Goal: Information Seeking & Learning: Learn about a topic

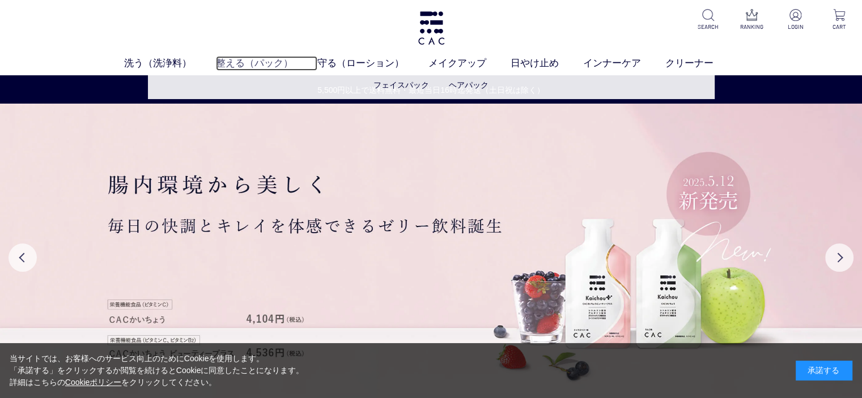
click at [249, 61] on link "整える（パック）" at bounding box center [266, 63] width 101 height 15
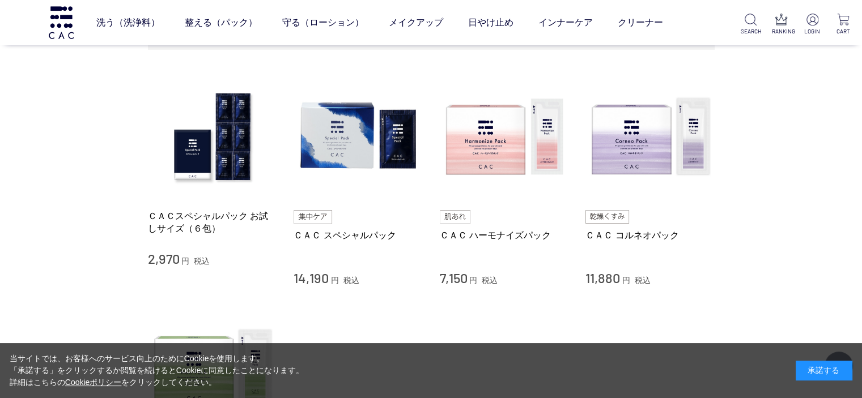
scroll to position [227, 0]
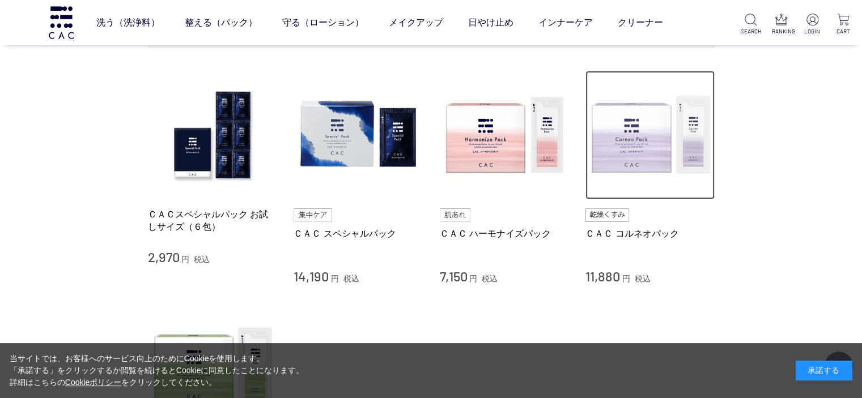
click at [644, 141] on img at bounding box center [650, 135] width 129 height 129
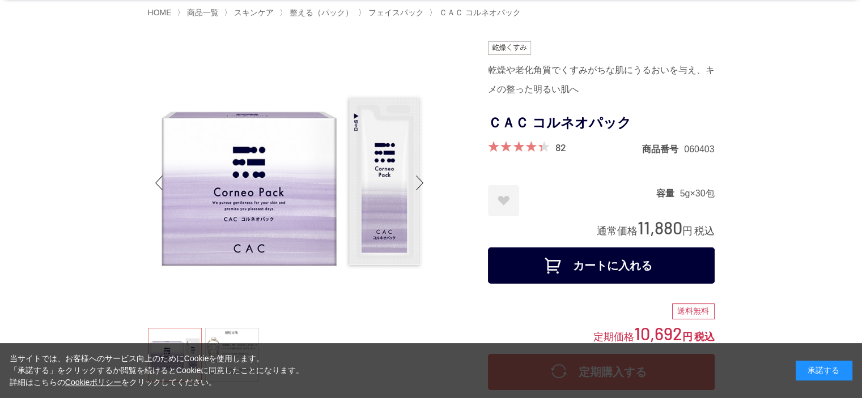
scroll to position [57, 0]
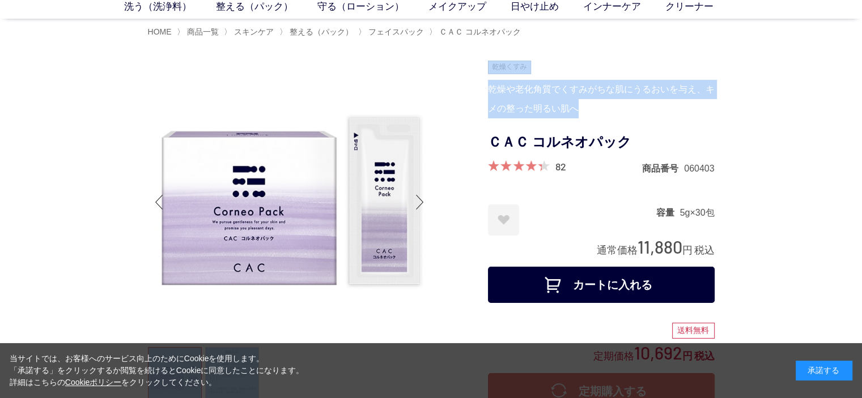
drag, startPoint x: 580, startPoint y: 111, endPoint x: 471, endPoint y: 94, distance: 110.7
copy div "乾燥や老化角質でくすみがちな肌にうるおいを与え、キメの整った明るい肌へ"
click at [580, 106] on div "乾燥や老化角質でくすみがちな肌にうるおいを与え、キメの整った明るい肌へ" at bounding box center [601, 99] width 227 height 39
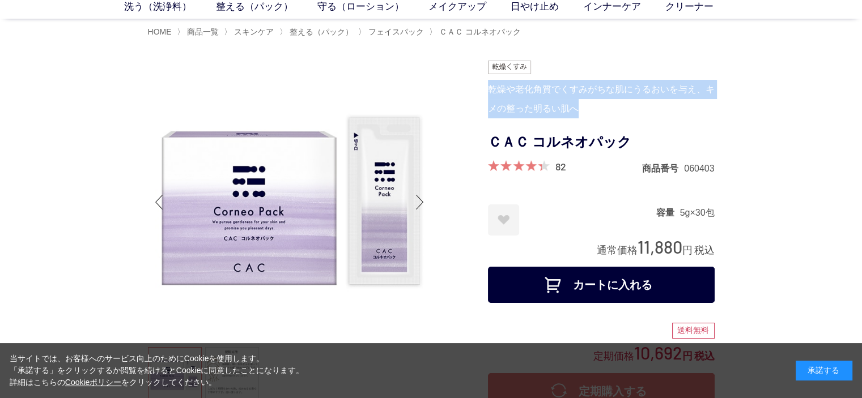
drag, startPoint x: 580, startPoint y: 109, endPoint x: 488, endPoint y: 94, distance: 93.6
click at [488, 94] on div "乾燥や老化角質でくすみがちな肌にうるおいを与え、キメの整った明るい肌へ" at bounding box center [601, 99] width 227 height 39
copy div "乾燥や老化角質でくすみがちな肌にうるおいを与え、キメの整った明るい肌へ"
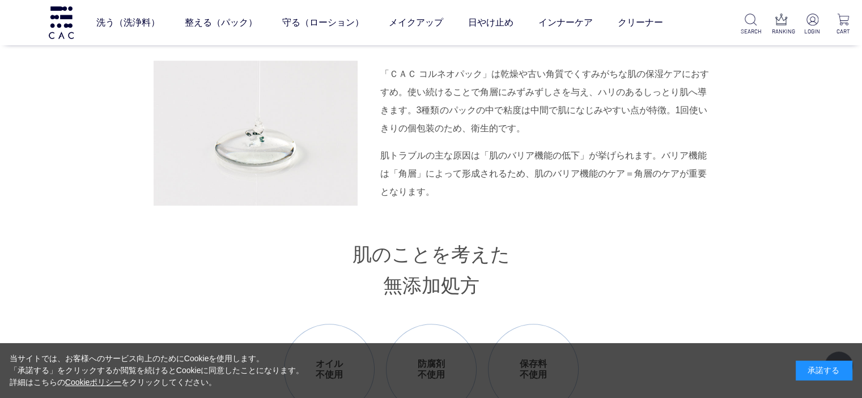
scroll to position [1134, 0]
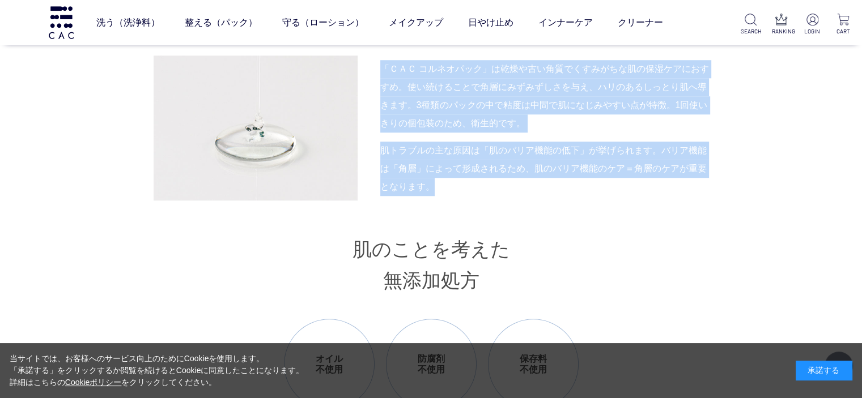
drag, startPoint x: 433, startPoint y: 189, endPoint x: 381, endPoint y: 72, distance: 128.2
click at [381, 72] on div "「ＣＡＣ コルネオパック」は乾燥や古い角質でくすみがちな肌の保湿ケアにおすすめ。使い続けることで角層にみずみずしさを与え、ハリのあるしっとり肌へ導きます。3種…" at bounding box center [431, 128] width 567 height 145
copy div "「ＣＡＣ コルネオパック」は乾燥や古い角質でくすみがちな肌の保湿ケアにおすすめ。使い続けることで角層にみずみずしさを与え、ハリのあるしっとり肌へ導きます。3種…"
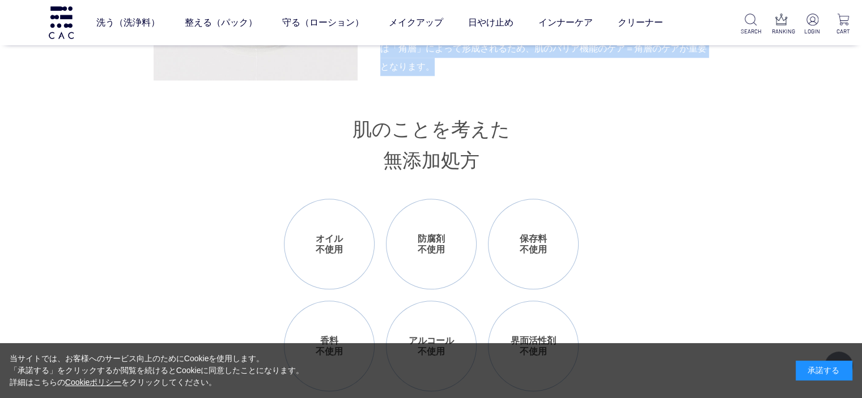
scroll to position [1247, 0]
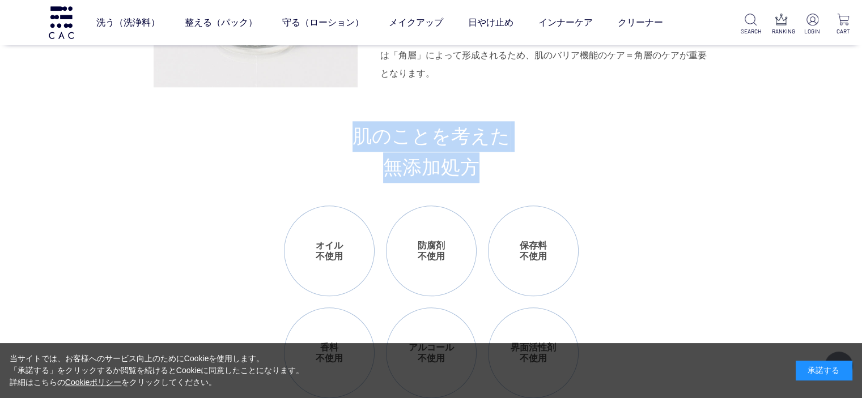
drag, startPoint x: 351, startPoint y: 135, endPoint x: 480, endPoint y: 181, distance: 136.1
click at [480, 181] on h3 "肌のことを考えた 無添加処方" at bounding box center [431, 152] width 567 height 62
copy h3 "肌のことを考えた 無添加処方"
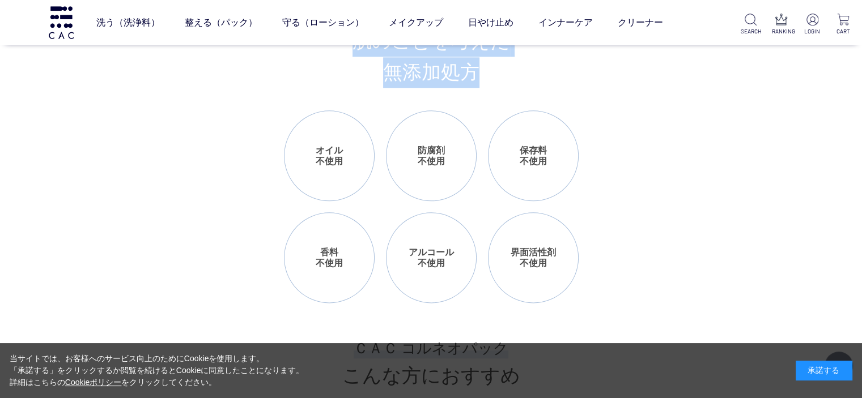
scroll to position [1360, 0]
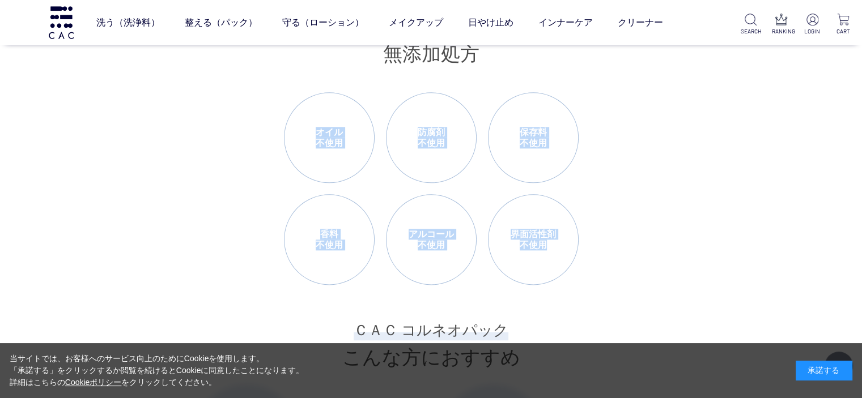
drag, startPoint x: 315, startPoint y: 135, endPoint x: 553, endPoint y: 239, distance: 258.9
click at [551, 240] on ul "オイル 不使用 防腐剤 不使用 保存料 不使用 香料 不使用 アルコール 不使用 界面活性剤 不使用" at bounding box center [431, 188] width 295 height 193
copy ul "オイル 不使用 防腐剤 不使用 保存料 不使用 香料 不使用 アルコール 不使用 界面活性剤 不使用"
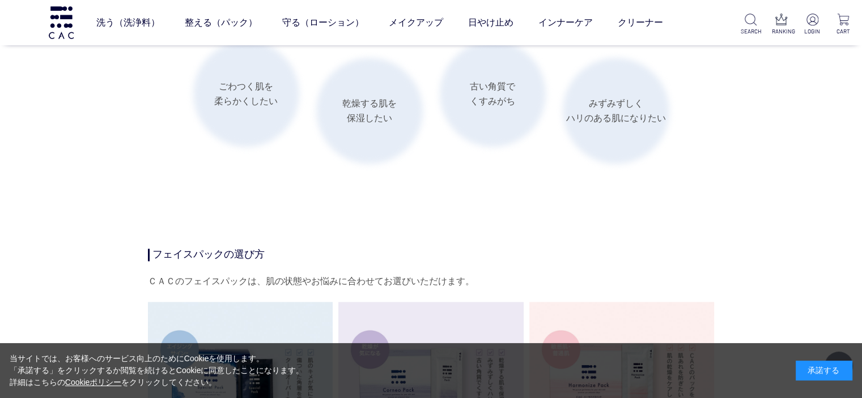
scroll to position [1587, 0]
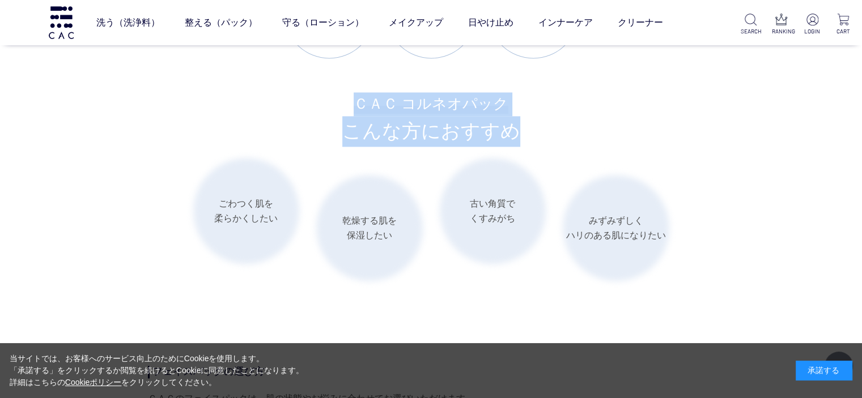
drag, startPoint x: 355, startPoint y: 103, endPoint x: 533, endPoint y: 130, distance: 179.4
click at [533, 131] on h3 "ＣＡＣ コルネオパック こんな方におすすめ" at bounding box center [431, 119] width 567 height 54
copy h3 "ＣＡＣ コルネオパック こんな方におすすめ"
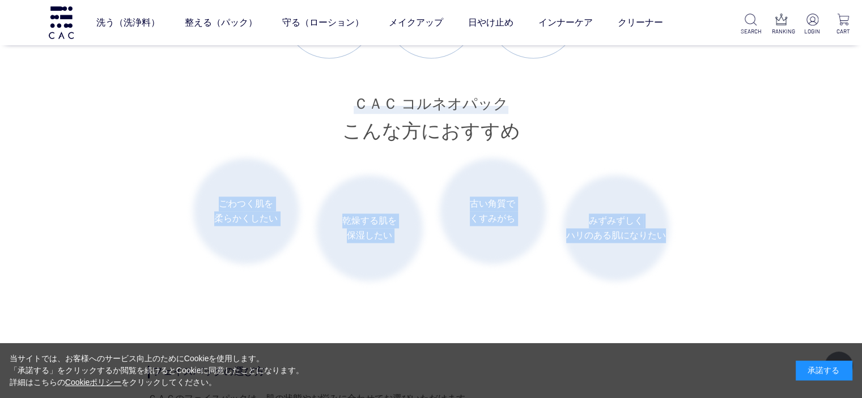
drag, startPoint x: 220, startPoint y: 201, endPoint x: 689, endPoint y: 231, distance: 469.7
copy ul "ごわつく肌を 柔らかくしたい 乾燥する肌を 保湿したい 古い角質で くすみがち みずみずしく ハリのある肌になりたい"
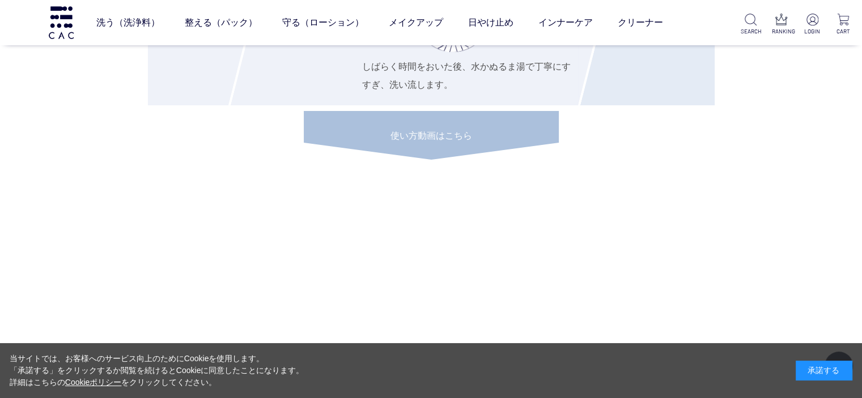
scroll to position [4364, 0]
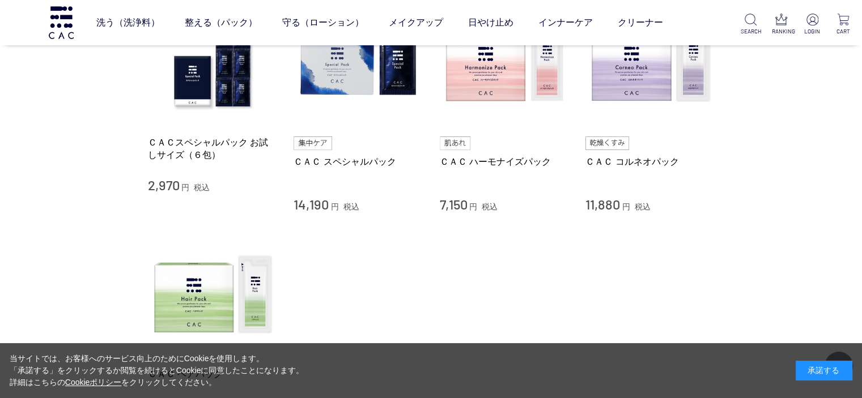
scroll to position [254, 0]
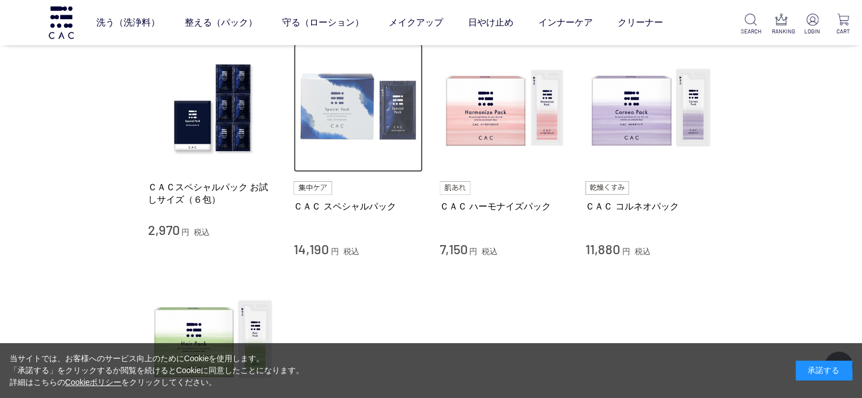
click at [351, 104] on img at bounding box center [358, 108] width 129 height 129
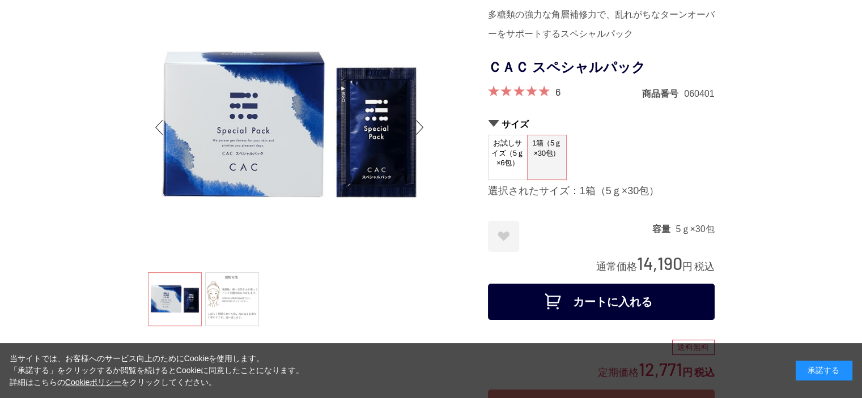
scroll to position [57, 0]
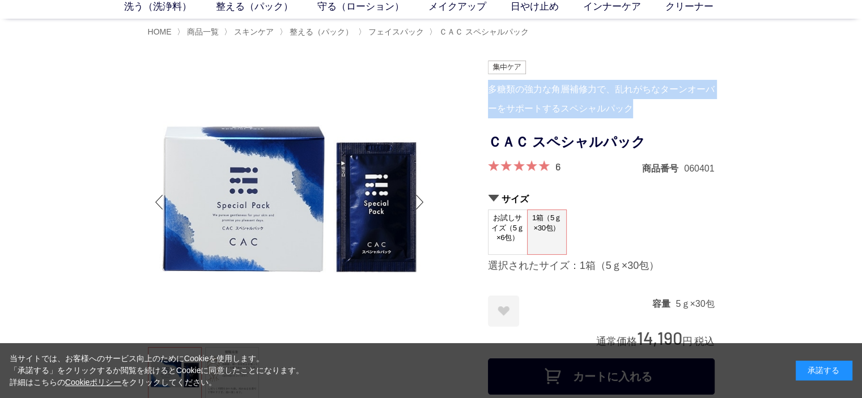
drag, startPoint x: 637, startPoint y: 108, endPoint x: 490, endPoint y: 94, distance: 146.9
click at [491, 92] on div "多糖類の強力な角層補修力で、乱れがちなターンオーバーをサポートするスペシャルパック" at bounding box center [601, 99] width 227 height 39
copy div "多糖類の強力な角層補修力で、乱れがちなターンオーバーをサポートするスペシャルパック"
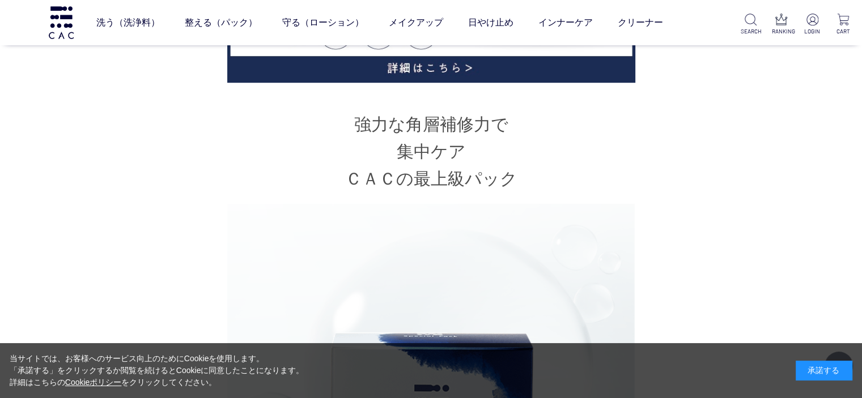
scroll to position [794, 0]
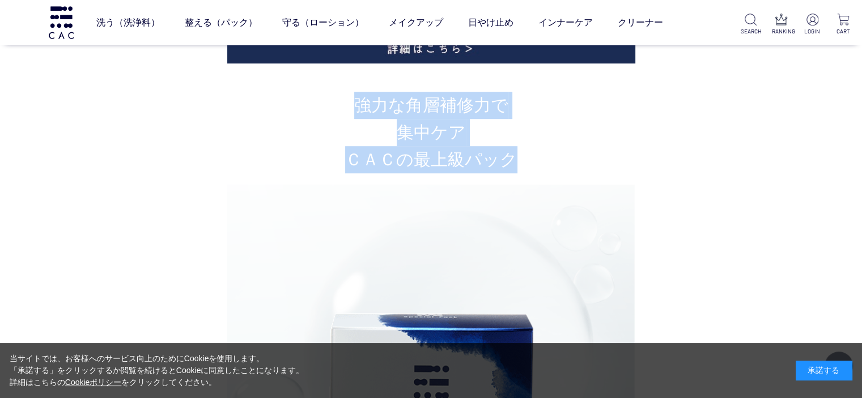
drag, startPoint x: 516, startPoint y: 160, endPoint x: 357, endPoint y: 113, distance: 166.2
click at [357, 113] on h2 "強力な角層補修力で 集中ケア ＣＡＣの最上級パック" at bounding box center [431, 133] width 567 height 82
copy h2 "強力な角層補修力で 集中ケア ＣＡＣの最上級パック"
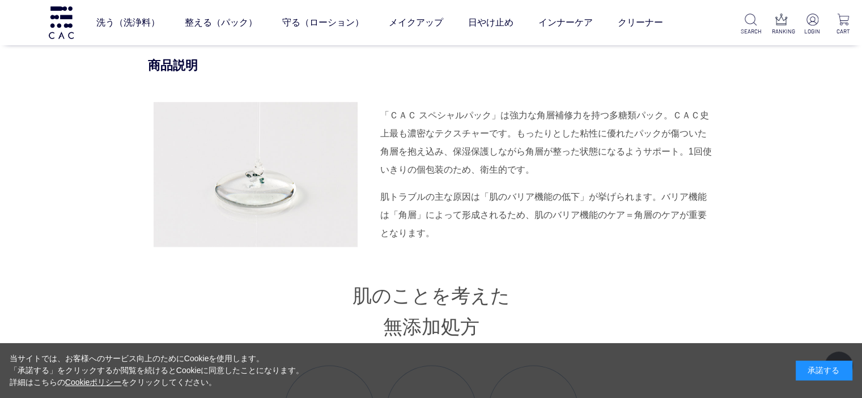
scroll to position [1360, 0]
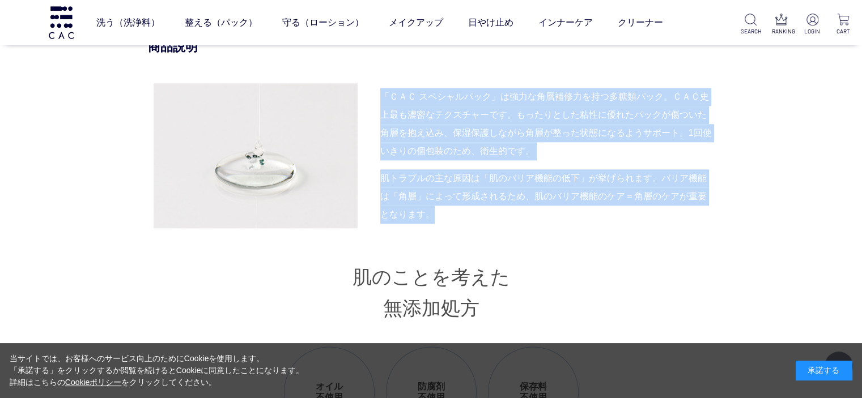
drag, startPoint x: 433, startPoint y: 217, endPoint x: 381, endPoint y: 82, distance: 144.4
click at [381, 83] on div "「ＣＡＣ スペシャルパック」は強力な角層補修力を持つ多糖類パック。ＣＡＣ史上最も濃密なテクスチャーです。もったりとした粘性に優れたパックが傷ついた角層を抱え込…" at bounding box center [431, 155] width 567 height 145
copy div "「ＣＡＣ スペシャルパック」は強力な角層補修力を持つ多糖類パック。ＣＡＣ史上最も濃密なテクスチャーです。もったりとした粘性に優れたパックが傷ついた角層を抱え込…"
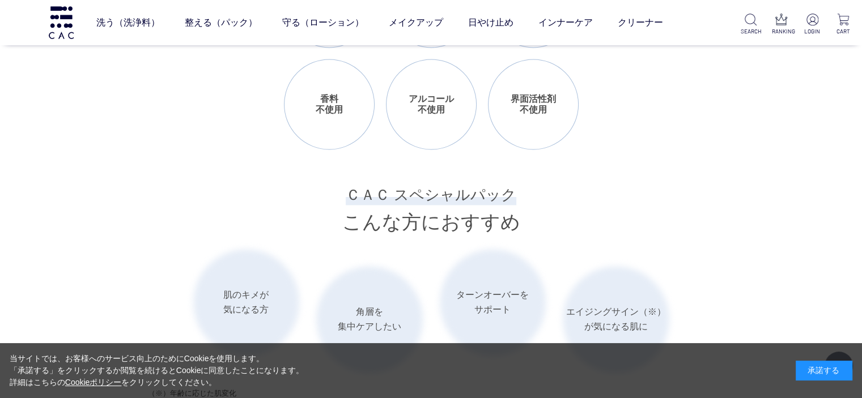
scroll to position [1757, 0]
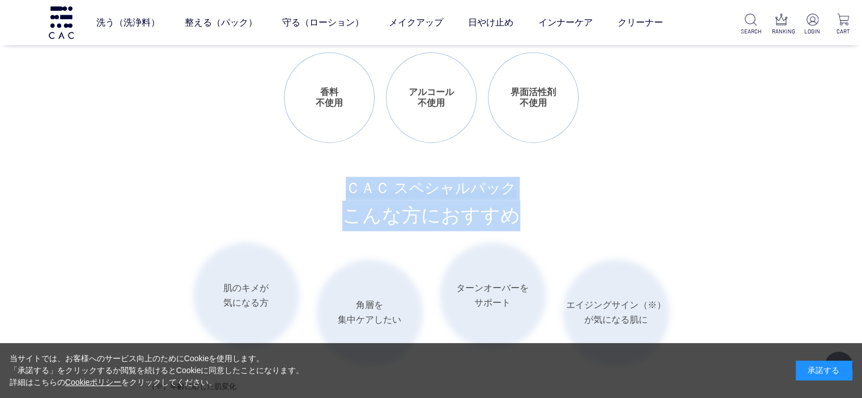
drag, startPoint x: 521, startPoint y: 215, endPoint x: 349, endPoint y: 196, distance: 173.3
click at [350, 195] on h3 "ＣＡＣ スペシャルパック こんな方におすすめ" at bounding box center [431, 204] width 567 height 54
copy h3 "ＣＡＣ スペシャルパック こんな方におすすめ"
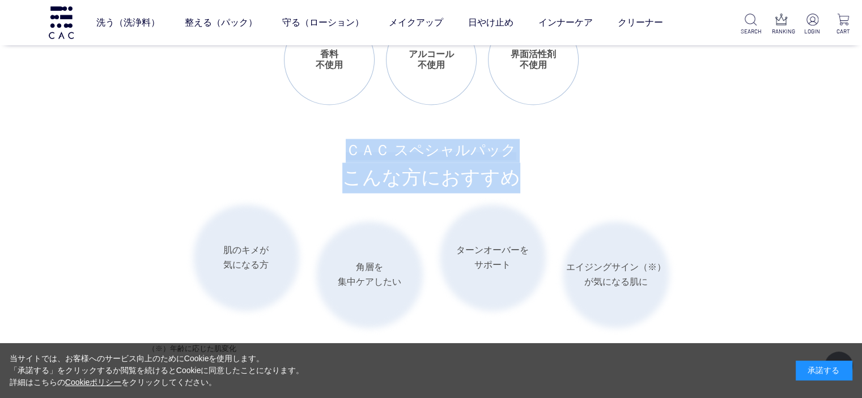
scroll to position [1814, 0]
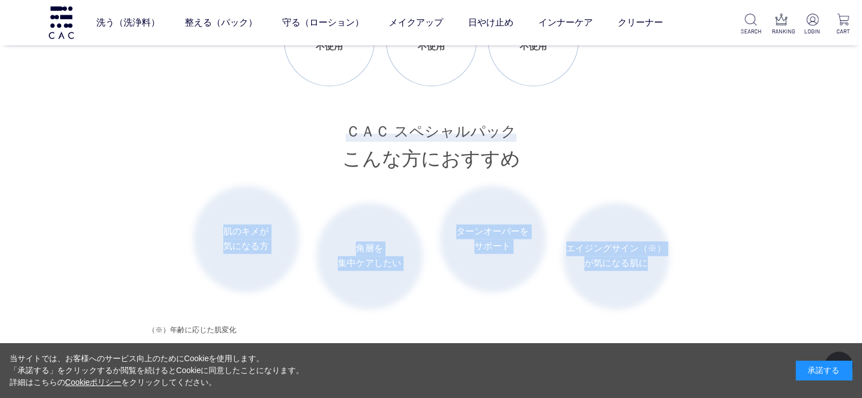
drag, startPoint x: 215, startPoint y: 224, endPoint x: 669, endPoint y: 256, distance: 455.1
copy ul "肌のキメが 気になる方 角層を 集中ケアしたい ターンオーバーを サポート エイジングサイン（※） が気になる肌に"
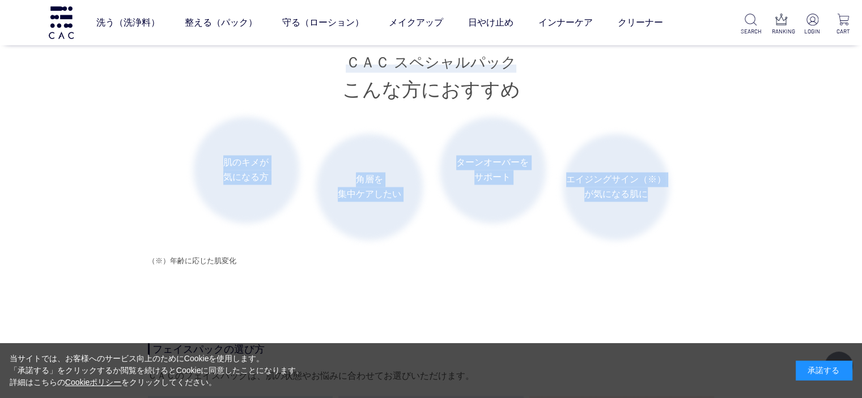
scroll to position [1870, 0]
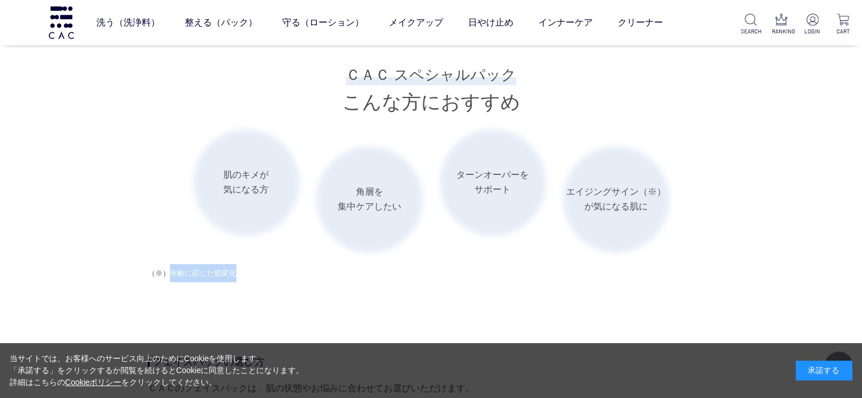
drag, startPoint x: 236, startPoint y: 274, endPoint x: 171, endPoint y: 275, distance: 65.2
click at [171, 275] on div "（※）年齢に応じた肌変化" at bounding box center [431, 273] width 567 height 18
copy span "年齢に応じた肌変化"
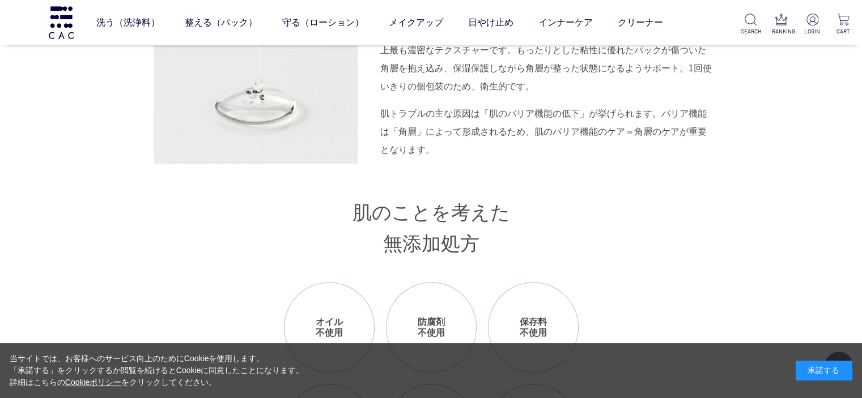
scroll to position [1360, 0]
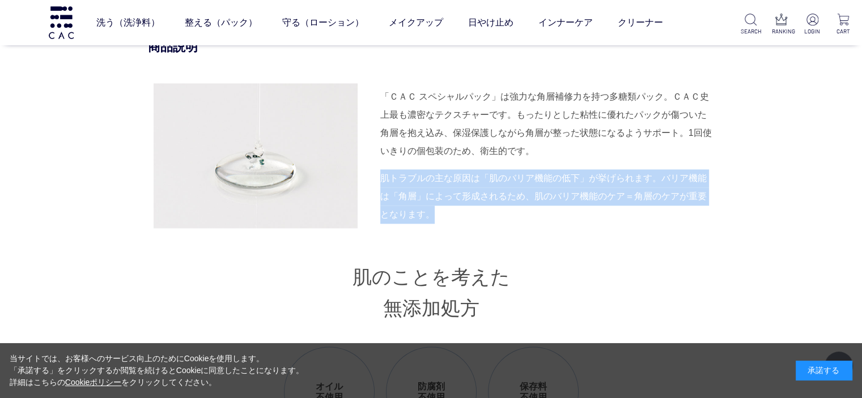
drag, startPoint x: 432, startPoint y: 215, endPoint x: 369, endPoint y: 183, distance: 71.2
click at [369, 183] on div "「ＣＡＣ スペシャルパック」は強力な角層補修力を持つ多糖類パック。ＣＡＣ史上最も濃密なテクスチャーです。もったりとした粘性に優れたパックが傷ついた角層を抱え込…" at bounding box center [431, 155] width 567 height 145
copy div "肌トラブルの主な原因は「肌のバリア機能の低下」が挙げられます。バリア機能は「角層」によって形成されるため、肌のバリア機能のケア＝角層のケアが重要となります。"
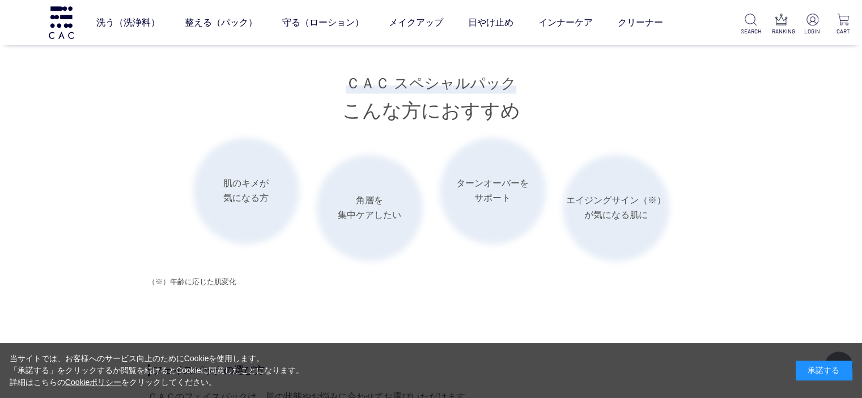
scroll to position [1870, 0]
